Goal: Task Accomplishment & Management: Manage account settings

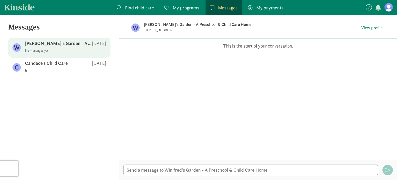
click at [68, 48] on div "[PERSON_NAME]'s Garden - A Preschool & Child Care Home [DATE]" at bounding box center [65, 44] width 81 height 8
click at [143, 9] on span "Find child care" at bounding box center [139, 7] width 29 height 7
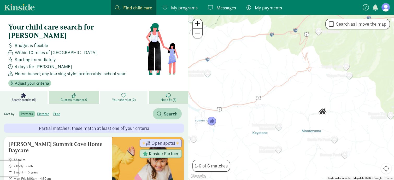
click at [120, 98] on span "Your shortlist (2)" at bounding box center [123, 100] width 23 height 4
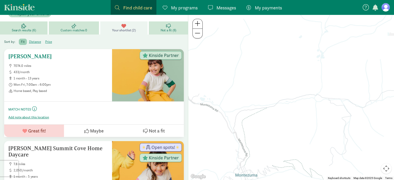
scroll to position [70, 0]
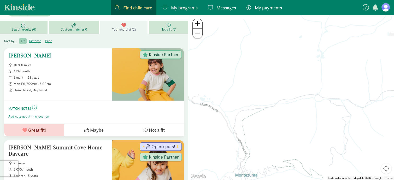
click at [37, 63] on span "7074.0 miles" at bounding box center [61, 65] width 94 height 4
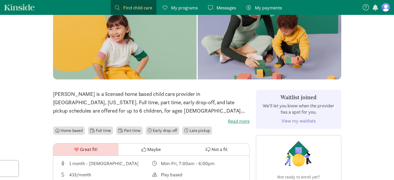
scroll to position [45, 0]
click at [287, 121] on link "View my waitlists" at bounding box center [298, 121] width 34 height 6
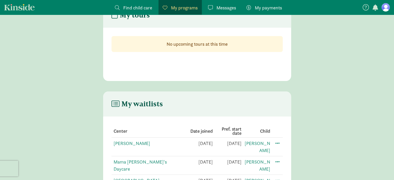
scroll to position [44, 0]
